Goal: Find specific page/section: Find specific page/section

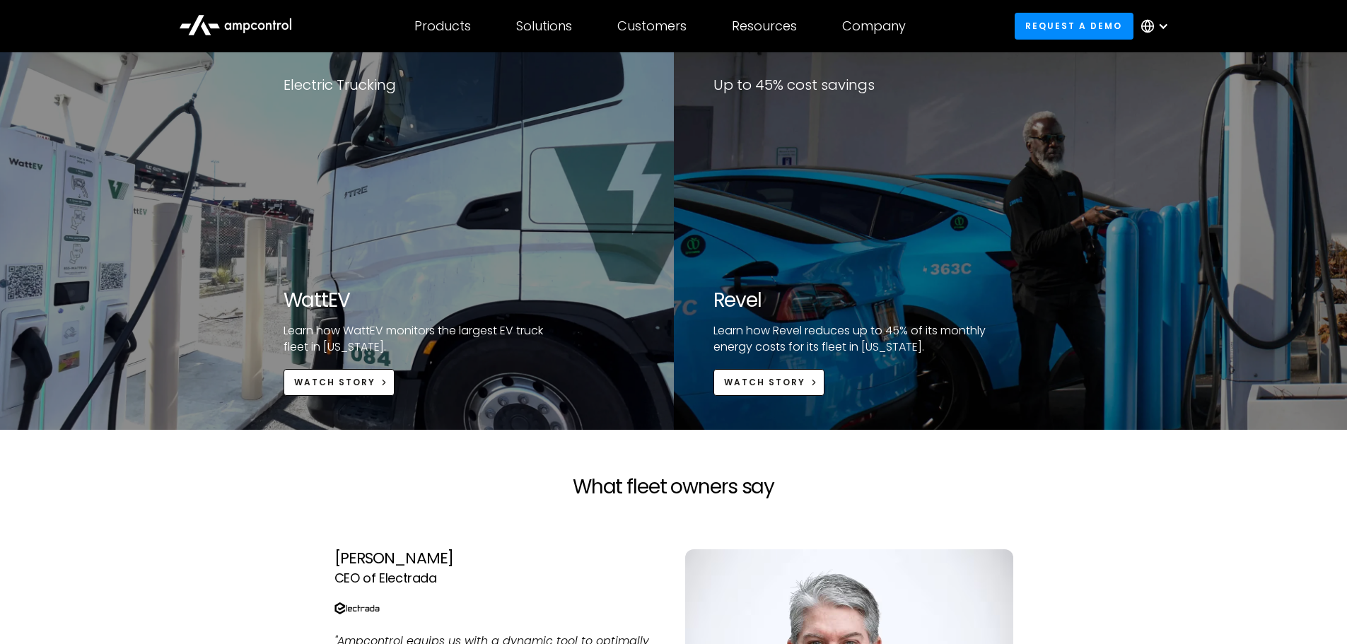
scroll to position [2786, 0]
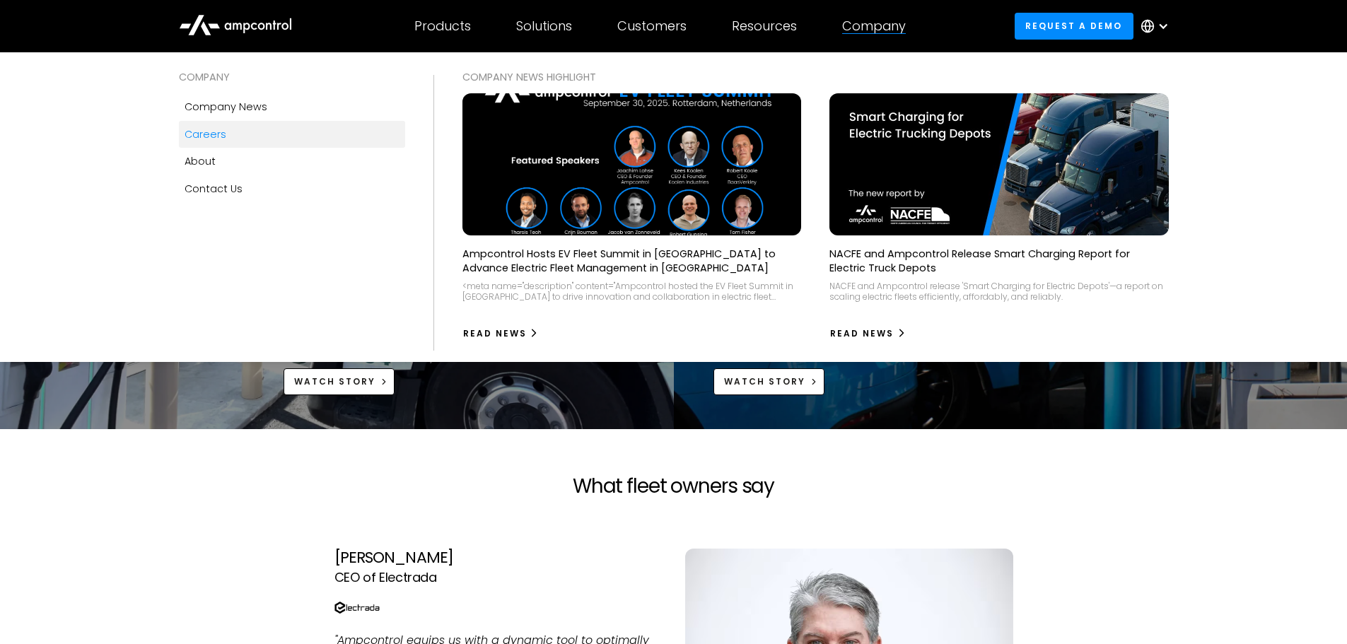
click at [269, 141] on link "Careers" at bounding box center [292, 134] width 226 height 27
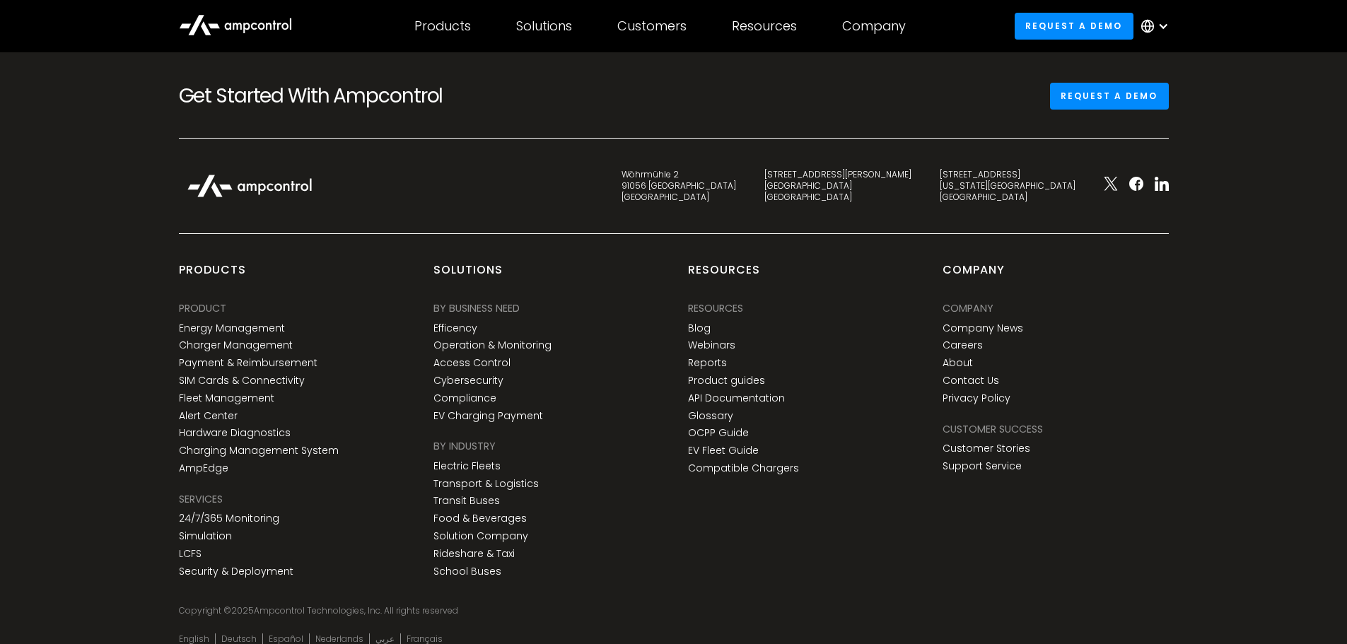
scroll to position [2233, 0]
click at [955, 366] on link "About" at bounding box center [958, 364] width 30 height 12
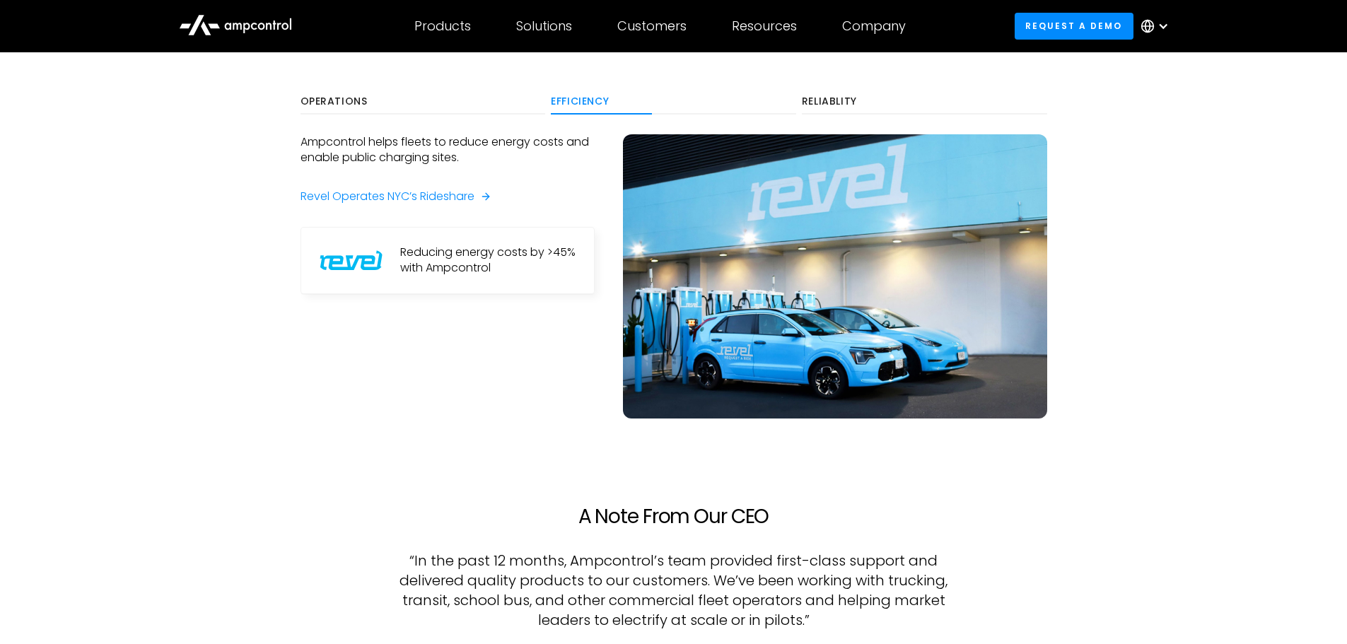
scroll to position [911, 0]
click at [1095, 409] on section "Operations Efficiency Reliablity Ampcontrol helps companies charge electric tru…" at bounding box center [673, 269] width 1347 height 472
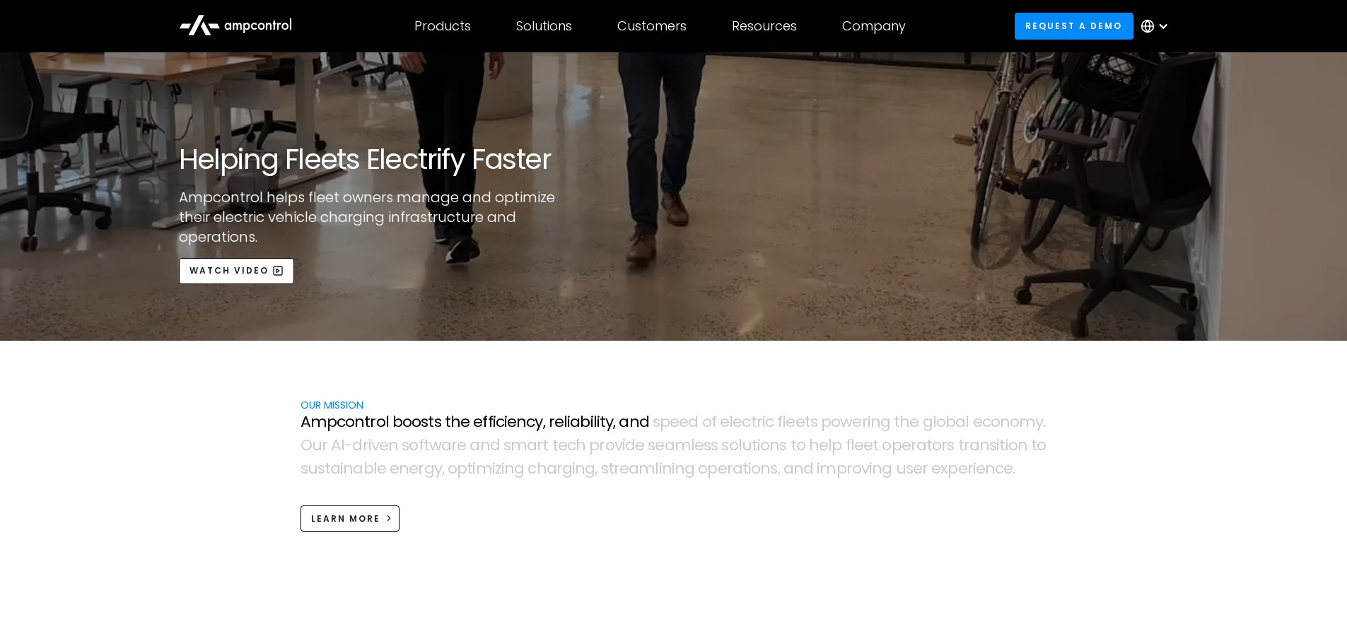
scroll to position [0, 0]
